Goal: Check status: Check status

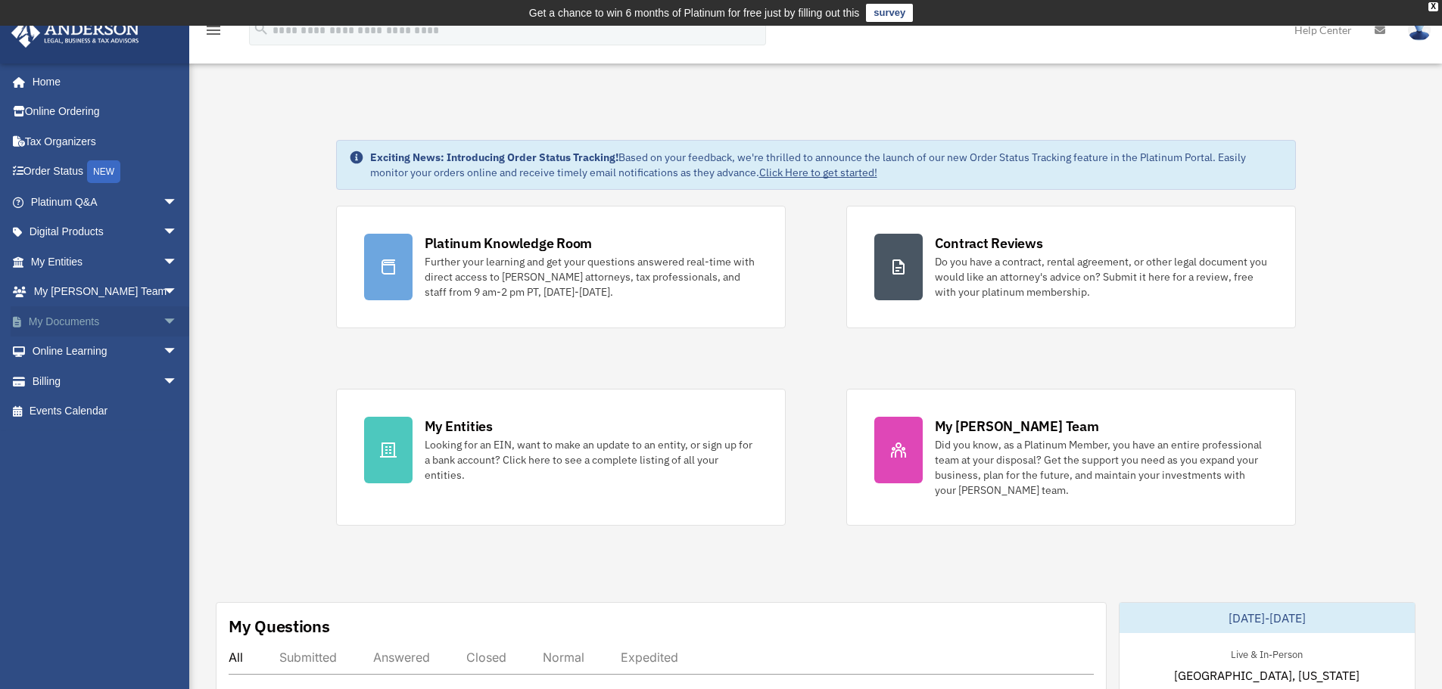
click at [68, 315] on link "My Documents arrow_drop_down" at bounding box center [106, 322] width 190 height 30
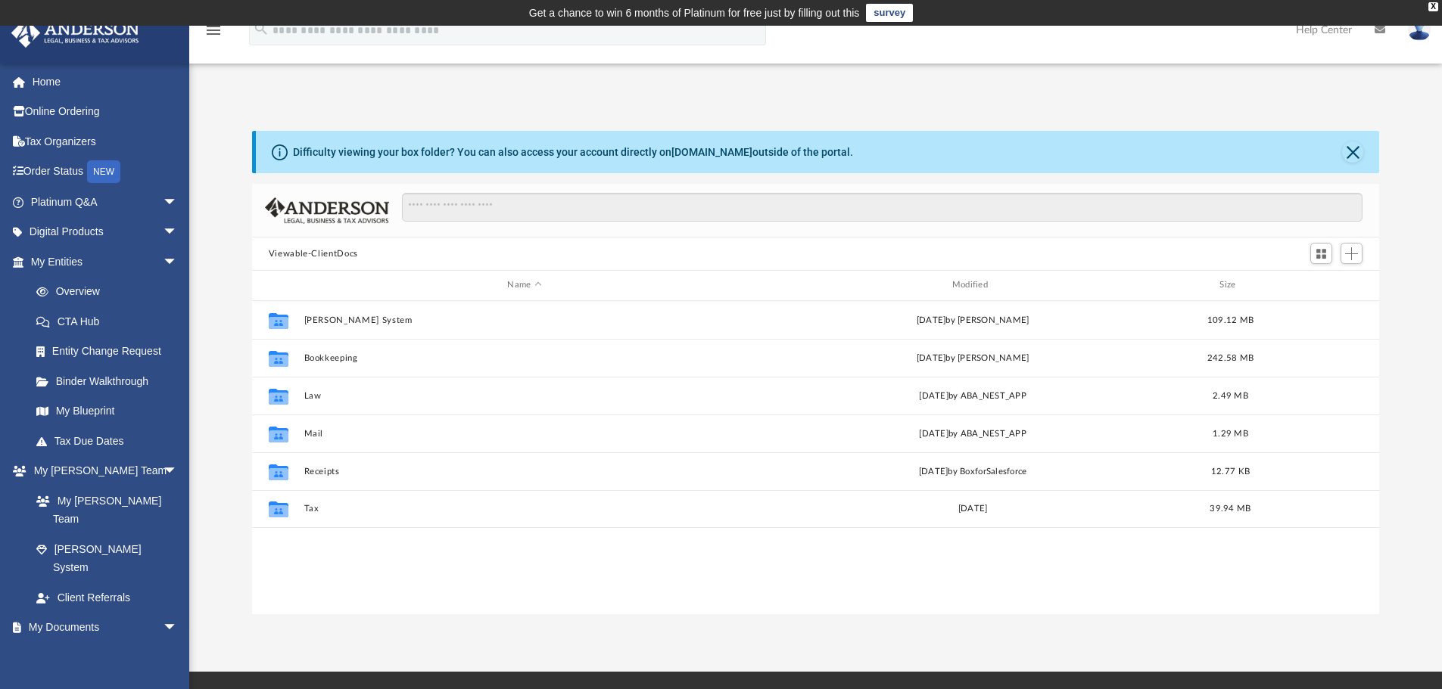
scroll to position [333, 1116]
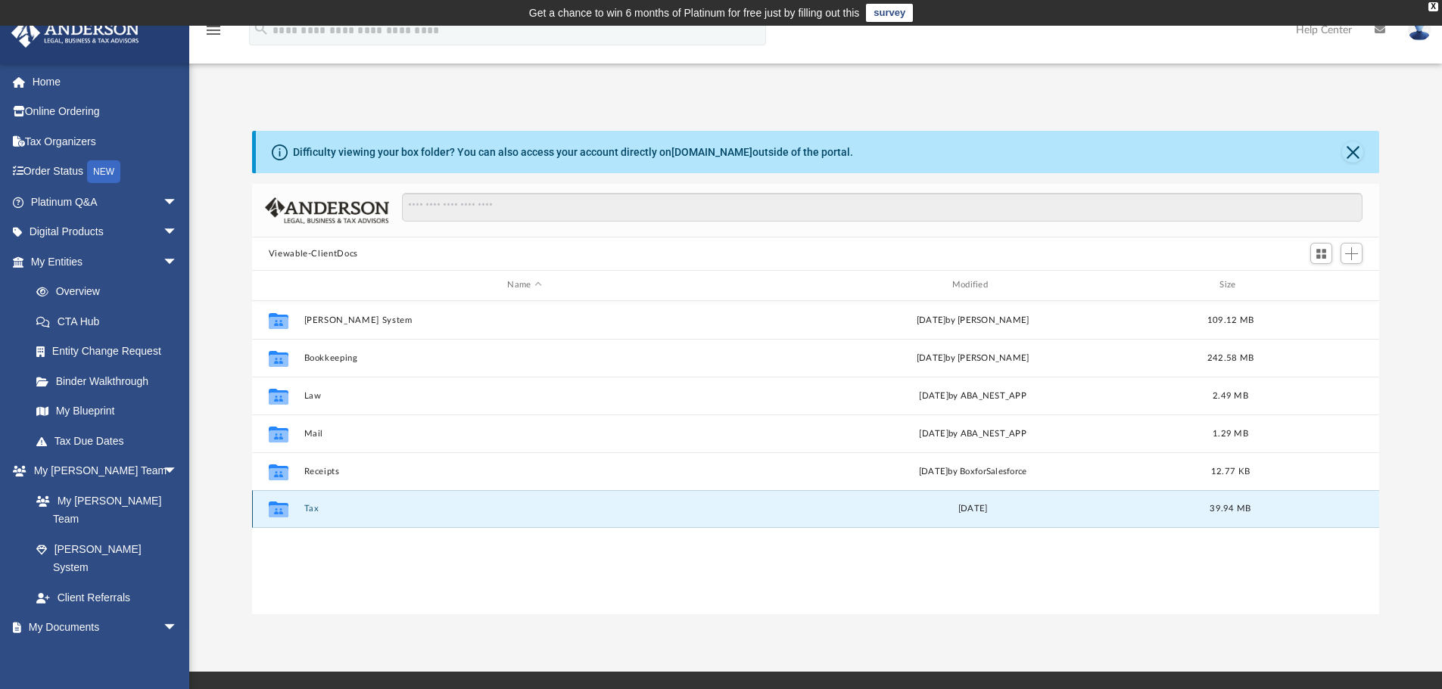
click at [313, 512] on button "Tax" at bounding box center [523, 509] width 441 height 10
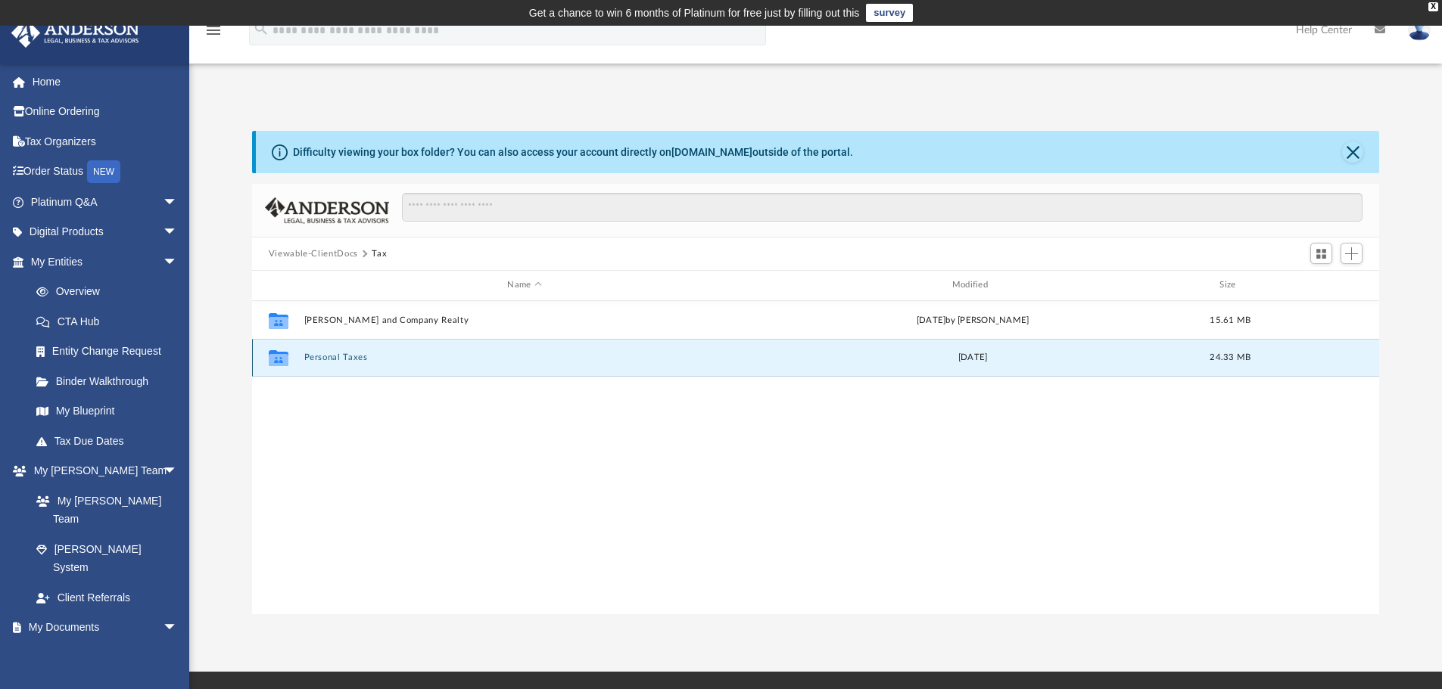
click at [323, 356] on button "Personal Taxes" at bounding box center [523, 358] width 441 height 10
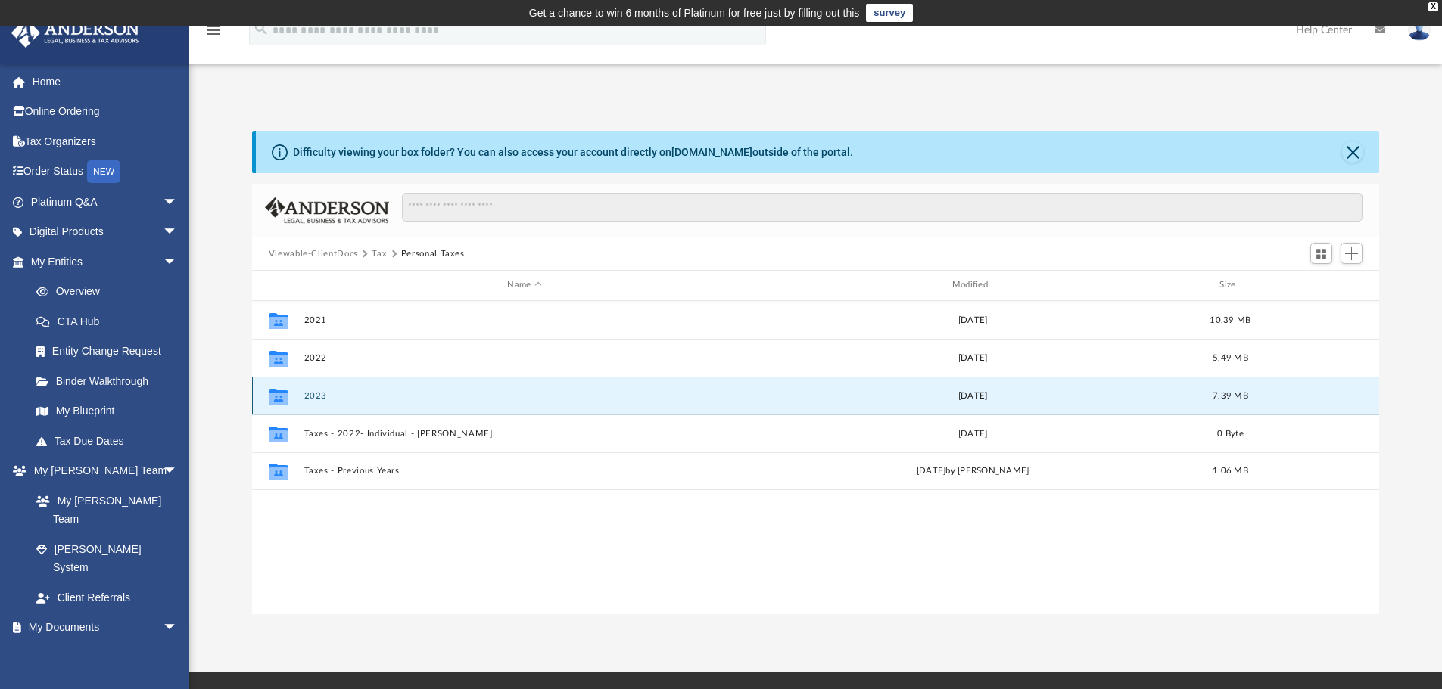
click at [319, 397] on button "2023" at bounding box center [523, 396] width 441 height 10
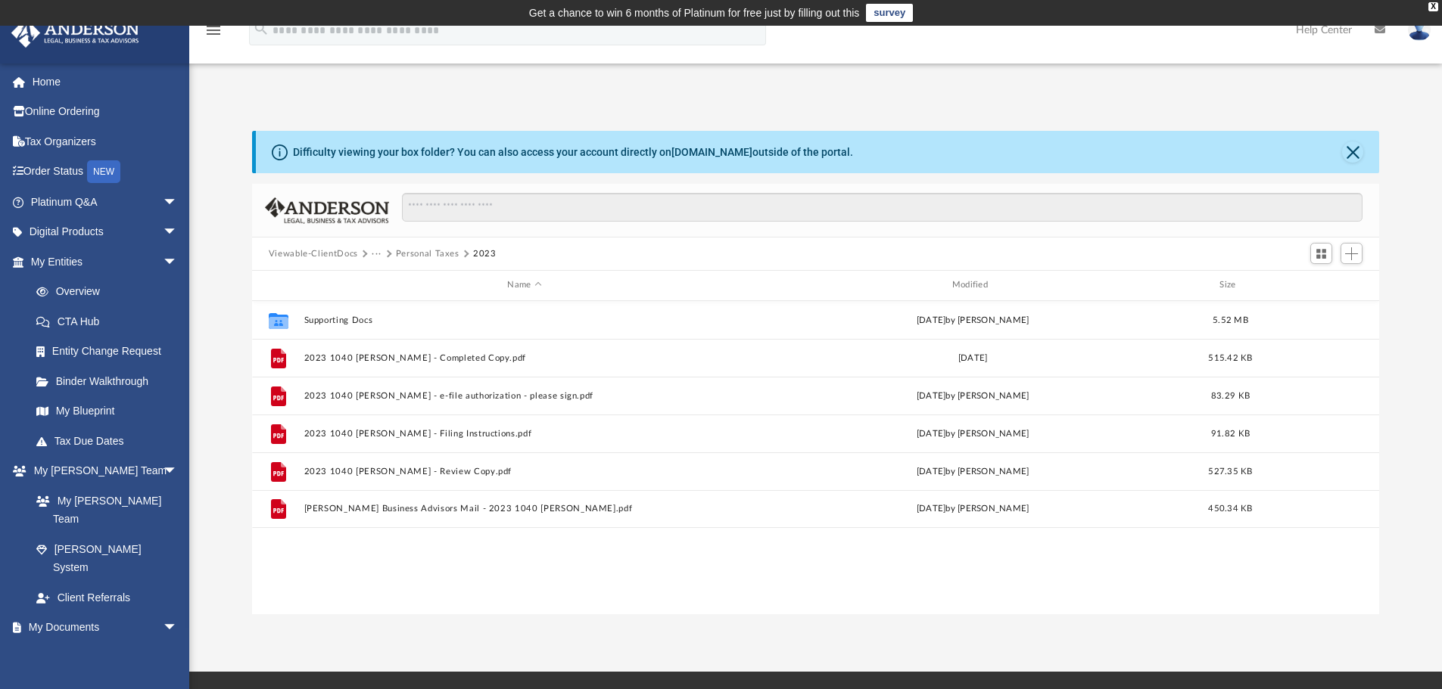
click at [338, 255] on button "Viewable-ClientDocs" at bounding box center [313, 254] width 89 height 14
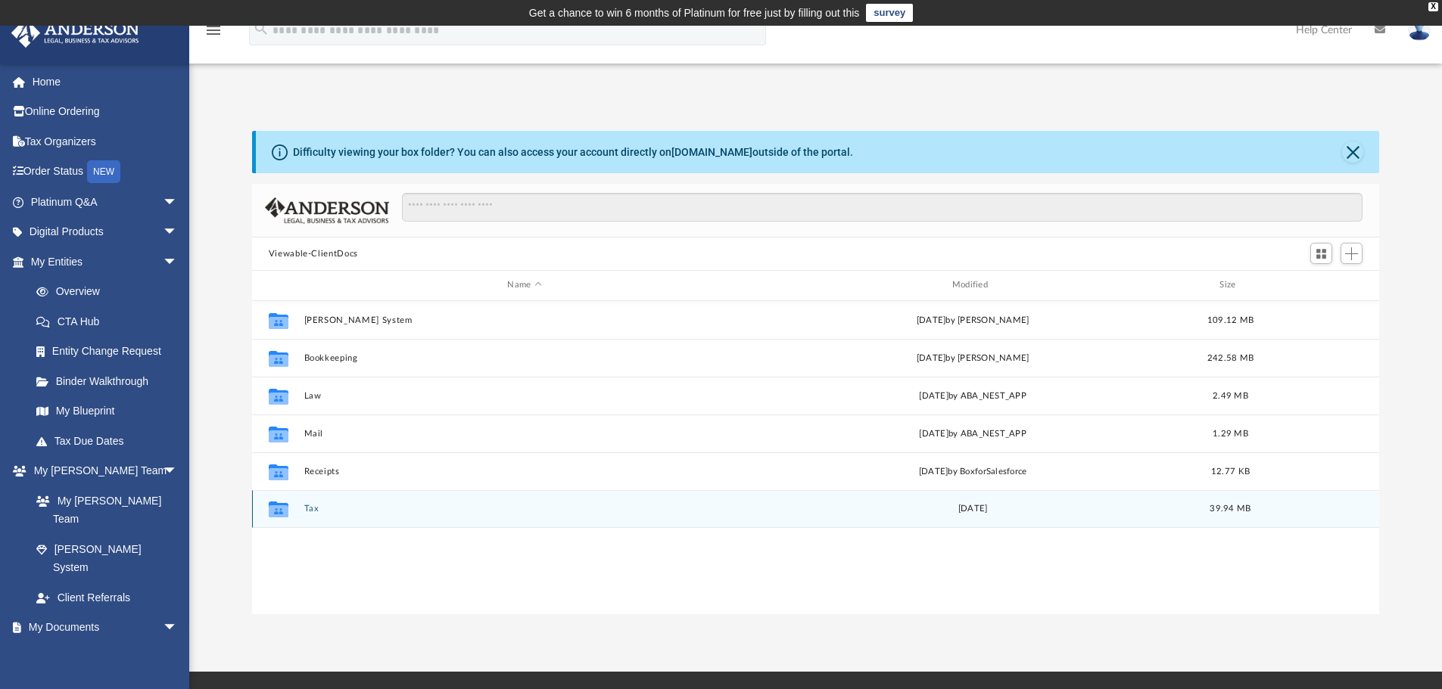
click at [314, 506] on button "Tax" at bounding box center [523, 509] width 441 height 10
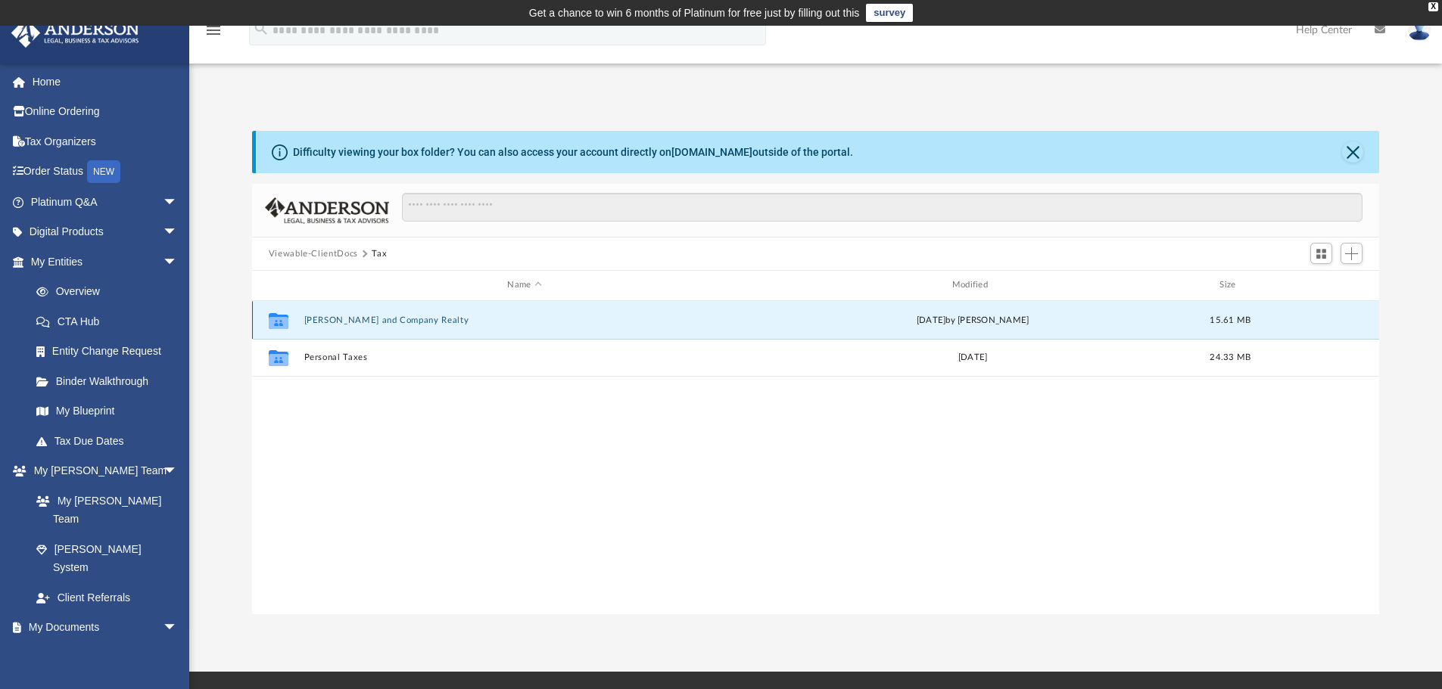
click at [406, 319] on button "[PERSON_NAME] and Company Realty" at bounding box center [523, 321] width 441 height 10
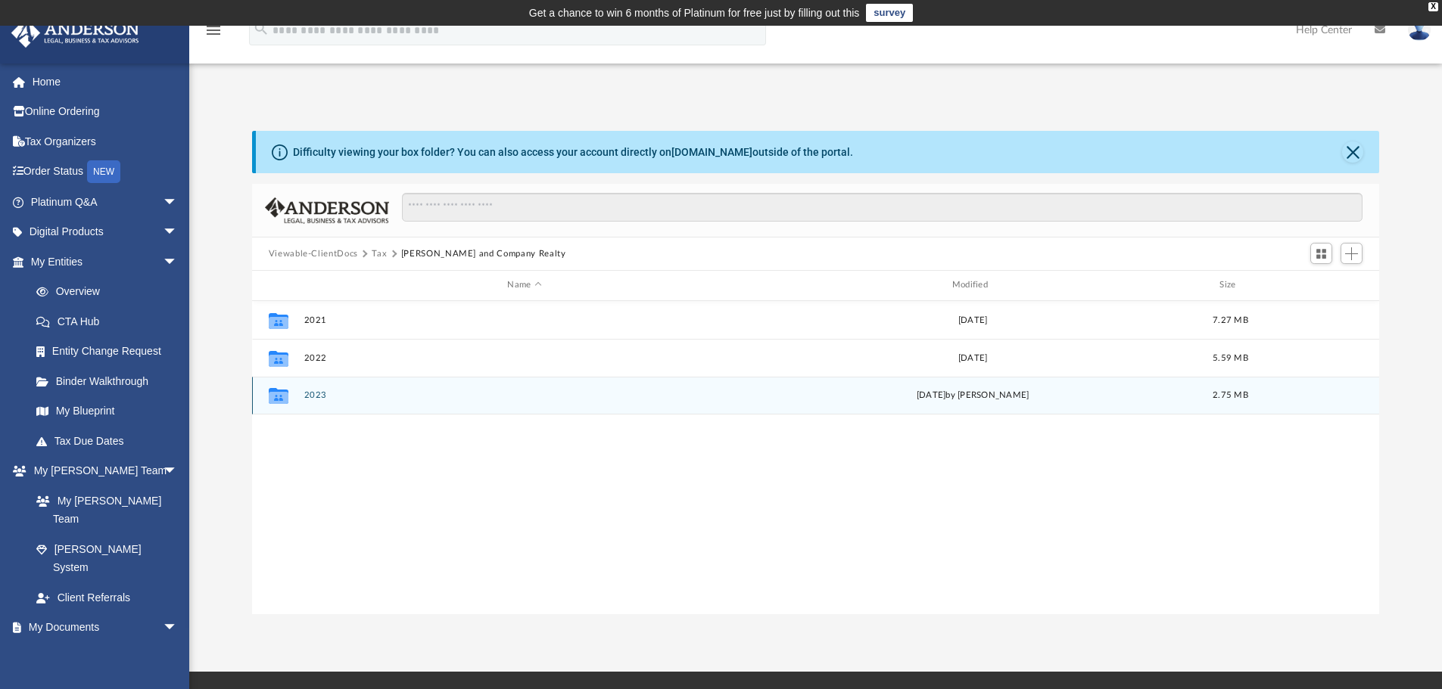
click at [313, 397] on button "2023" at bounding box center [523, 396] width 441 height 10
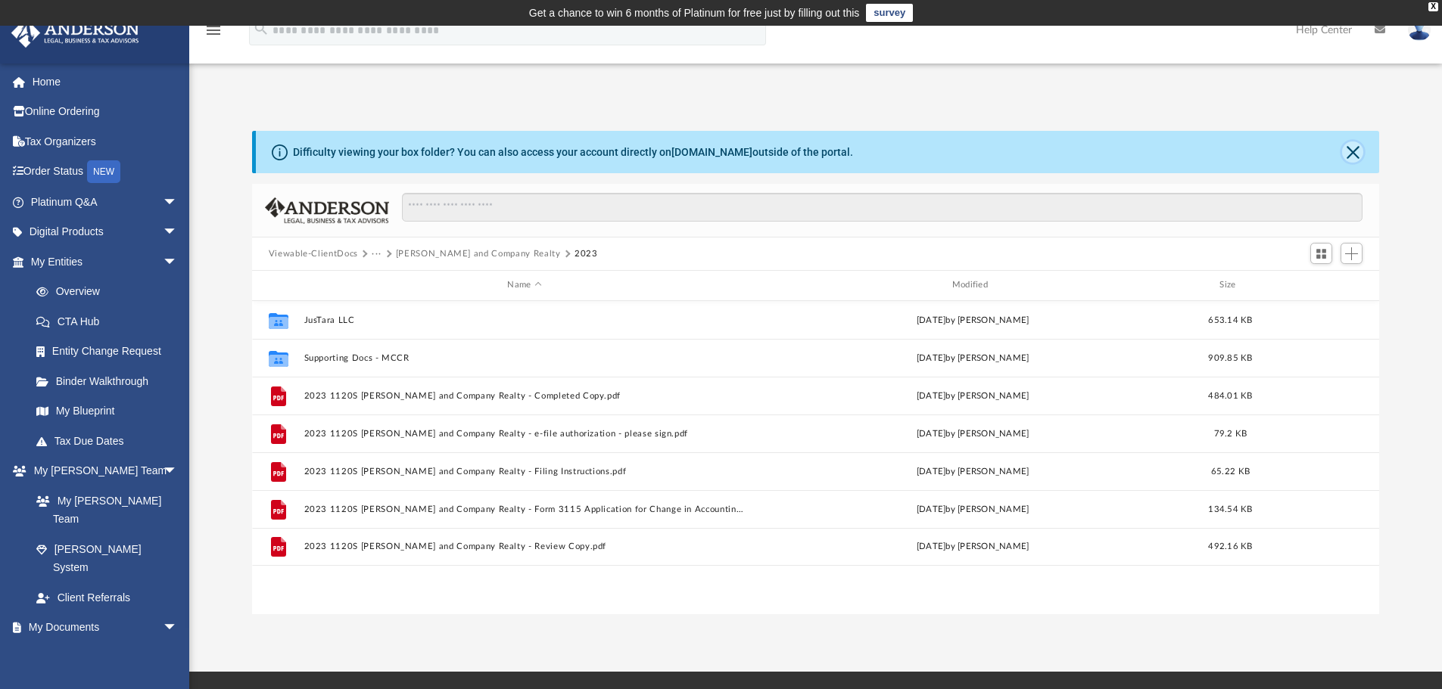
click at [1352, 156] on button "Close" at bounding box center [1352, 152] width 21 height 21
